Goal: Task Accomplishment & Management: Use online tool/utility

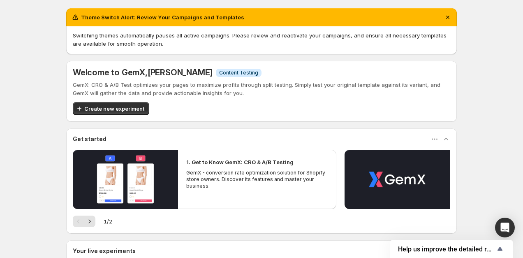
scroll to position [9, 0]
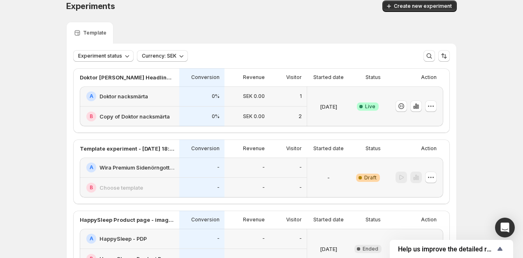
click at [439, 108] on div at bounding box center [414, 106] width 58 height 40
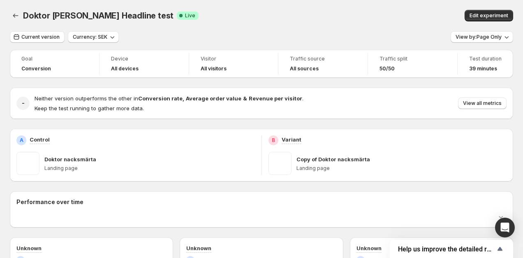
click at [437, 108] on div "Neither version outperforms the other in Conversion rate , Average order value …" at bounding box center [271, 103] width 472 height 18
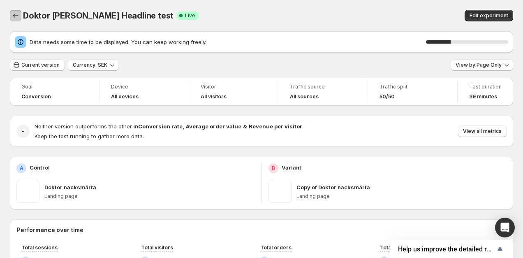
click at [12, 12] on icon "Back" at bounding box center [16, 16] width 8 height 8
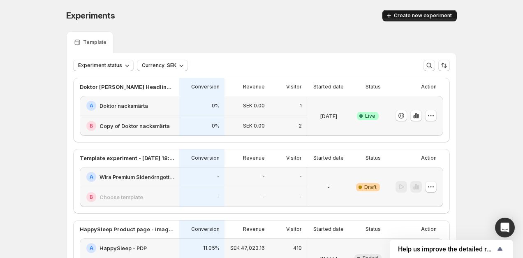
click at [416, 14] on span "Create new experiment" at bounding box center [423, 15] width 58 height 7
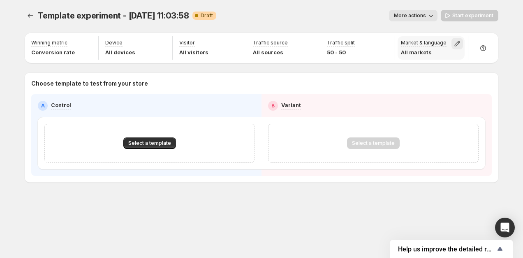
click at [462, 43] on button "button" at bounding box center [457, 44] width 12 height 12
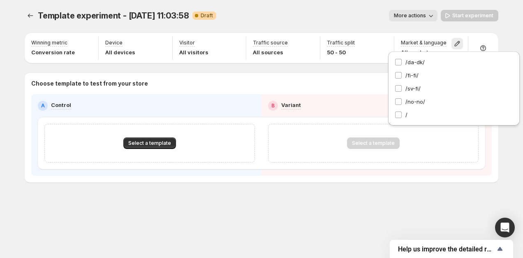
click at [359, 11] on div "More actions" at bounding box center [330, 16] width 214 height 12
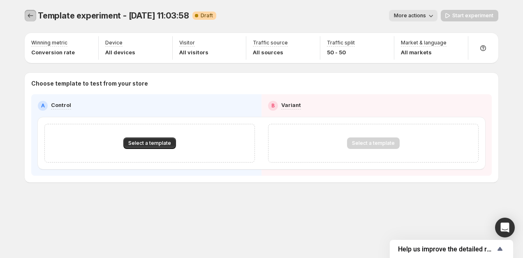
click at [26, 16] on icon "Experiments" at bounding box center [30, 16] width 8 height 8
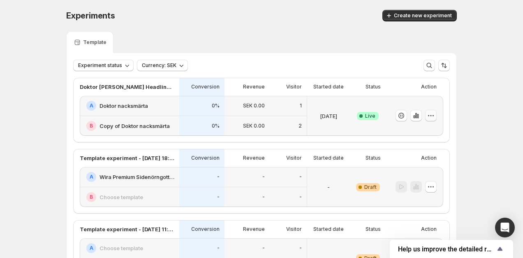
click at [435, 117] on button "button" at bounding box center [431, 116] width 12 height 12
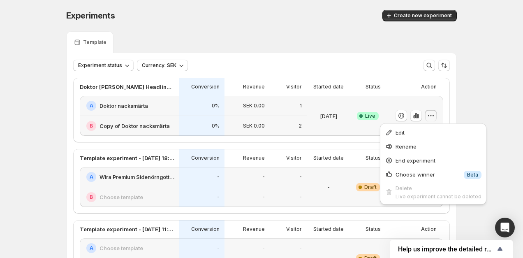
click at [380, 42] on div "Template" at bounding box center [261, 42] width 390 height 22
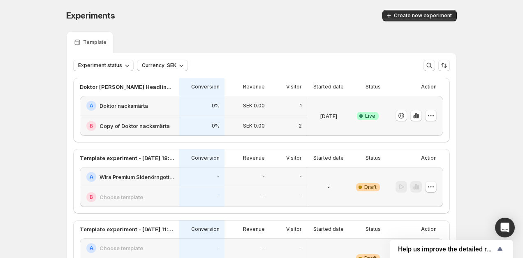
click at [126, 105] on h2 "Doktor nacksmärta" at bounding box center [123, 105] width 48 height 8
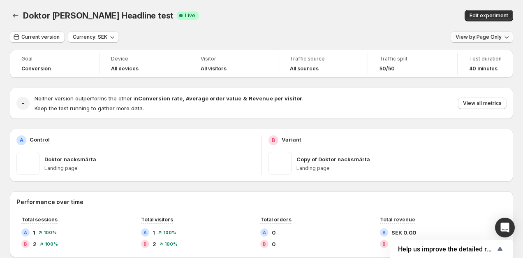
click at [496, 39] on span "View by: Page Only" at bounding box center [478, 37] width 46 height 7
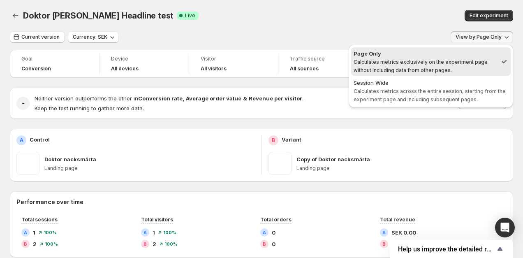
click at [372, 16] on div "Edit experiment" at bounding box center [423, 16] width 180 height 12
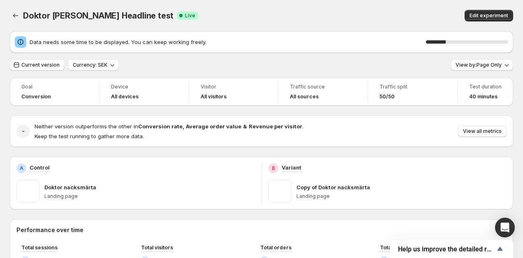
click at [374, 3] on div "Doktor [PERSON_NAME] Headline test. This page is ready Doktor Nacksmärta Headli…" at bounding box center [261, 15] width 503 height 31
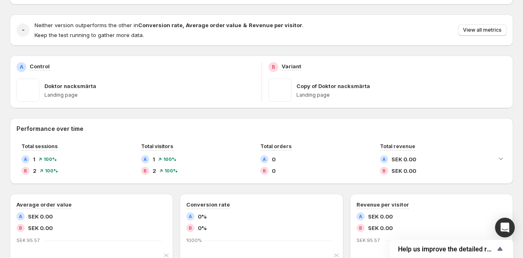
scroll to position [104, 0]
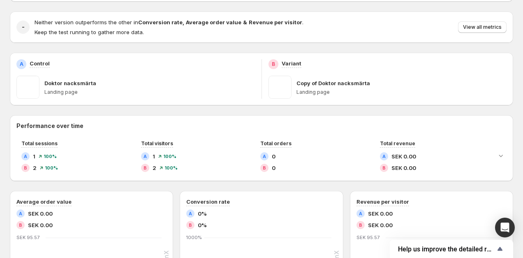
click at [53, 70] on div "A Control Doktor nacksmärta Landing page" at bounding box center [135, 78] width 238 height 39
click at [59, 86] on p "Doktor nacksmärta" at bounding box center [70, 83] width 52 height 8
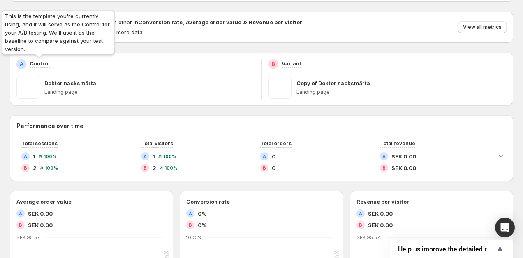
click at [40, 63] on p "Control" at bounding box center [40, 63] width 20 height 8
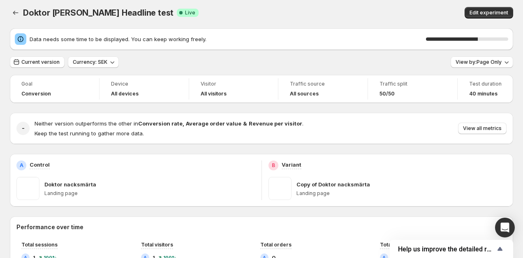
scroll to position [0, 0]
